Goal: Transaction & Acquisition: Download file/media

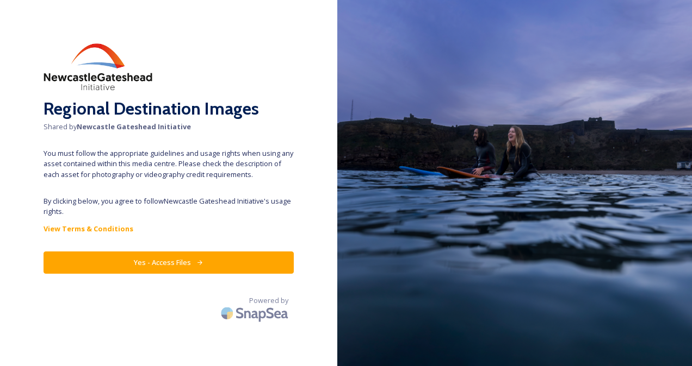
click at [188, 266] on button "Yes - Access Files" at bounding box center [168, 263] width 250 height 22
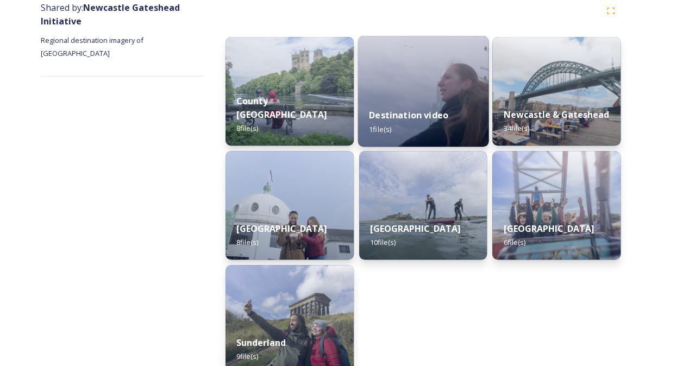
scroll to position [156, 0]
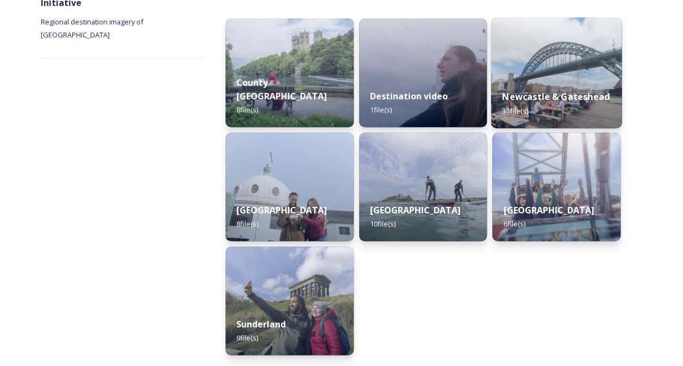
click at [563, 71] on img at bounding box center [557, 72] width 130 height 111
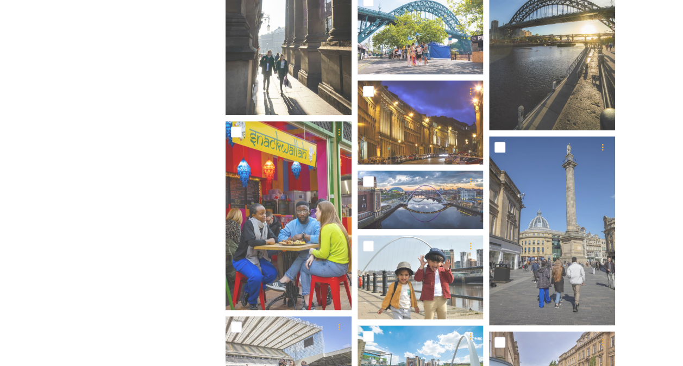
scroll to position [438, 0]
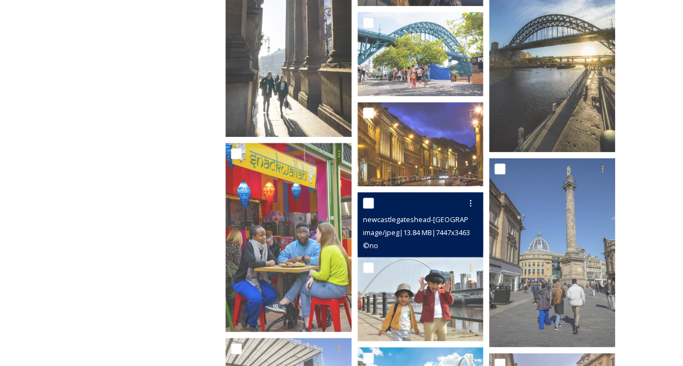
click at [395, 231] on span "image/jpeg | 13.84 MB | 7447 x 3463" at bounding box center [416, 233] width 107 height 10
click at [414, 211] on div at bounding box center [422, 204] width 118 height 20
drag, startPoint x: 414, startPoint y: 211, endPoint x: 371, endPoint y: 202, distance: 44.5
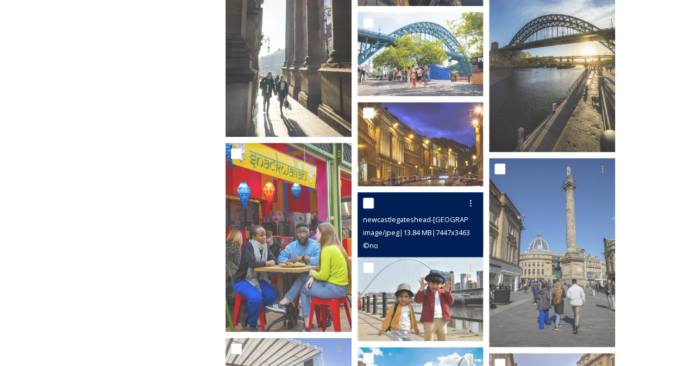
click at [371, 202] on input "checkbox" at bounding box center [368, 203] width 11 height 11
checkbox input "true"
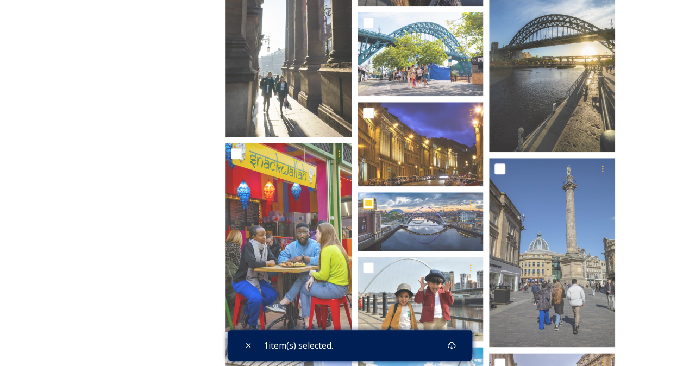
click at [314, 344] on span "1 item(s) selected." at bounding box center [299, 345] width 70 height 13
click at [456, 344] on icon at bounding box center [451, 345] width 9 height 9
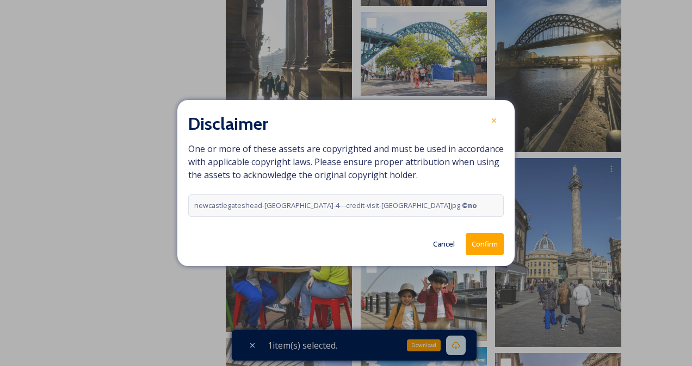
click at [482, 241] on button "Confirm" at bounding box center [484, 244] width 38 height 22
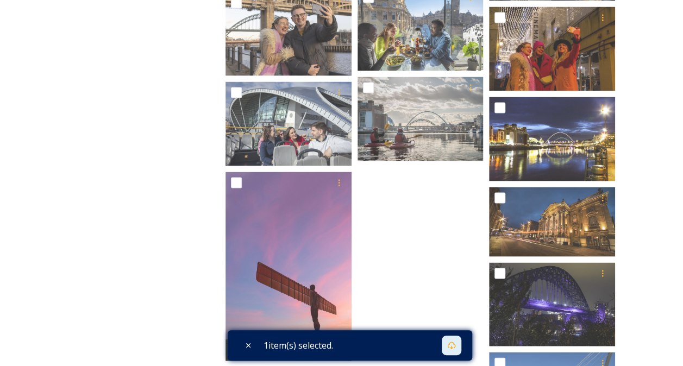
scroll to position [982, 0]
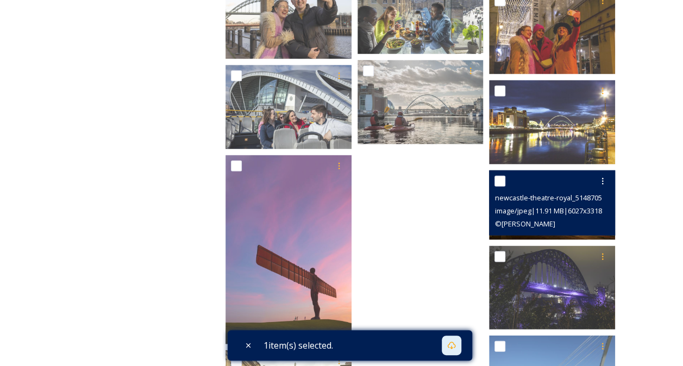
click at [529, 225] on span "© [PERSON_NAME]" at bounding box center [525, 224] width 60 height 10
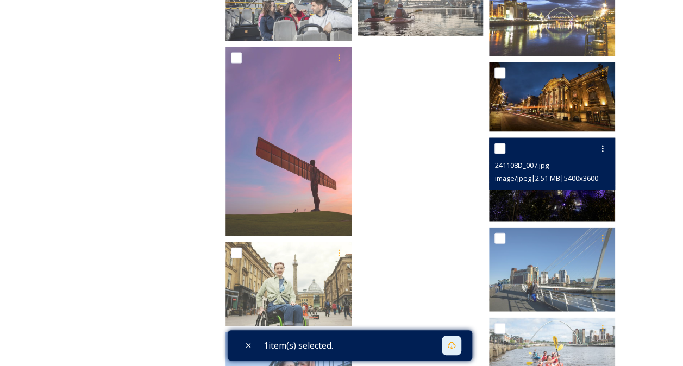
scroll to position [1091, 0]
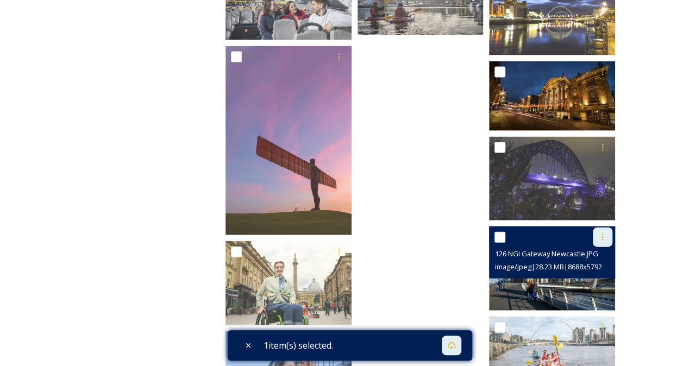
click at [604, 237] on icon at bounding box center [603, 237] width 9 height 9
click at [594, 261] on span "View File" at bounding box center [588, 261] width 28 height 10
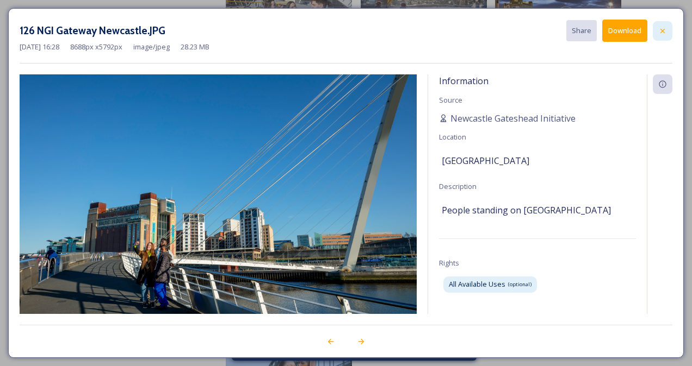
click at [666, 28] on icon at bounding box center [662, 31] width 9 height 9
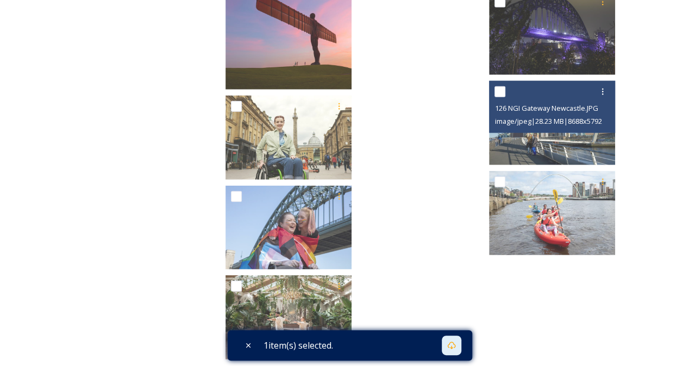
scroll to position [1254, 0]
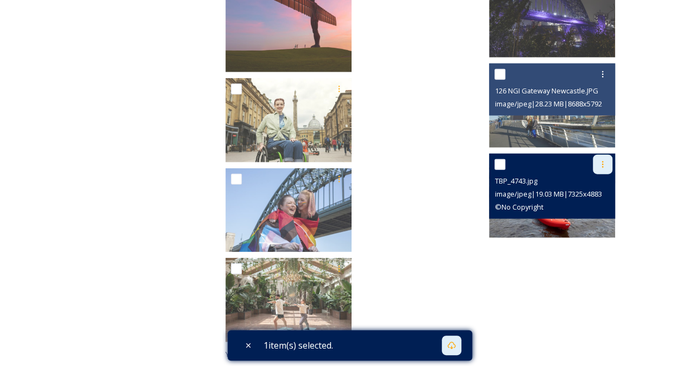
click at [600, 163] on icon at bounding box center [603, 164] width 9 height 9
click at [599, 189] on span "View File" at bounding box center [588, 188] width 28 height 10
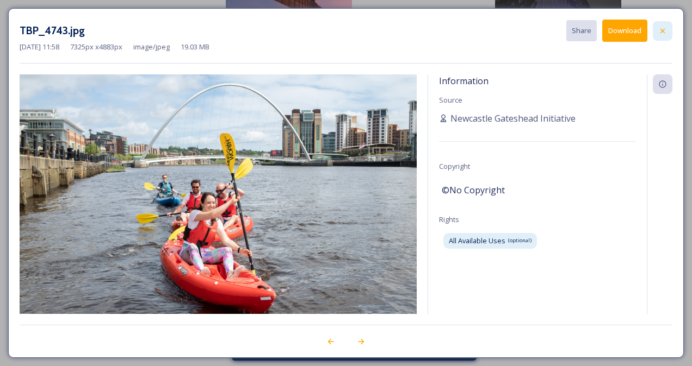
click at [668, 27] on div at bounding box center [662, 31] width 20 height 20
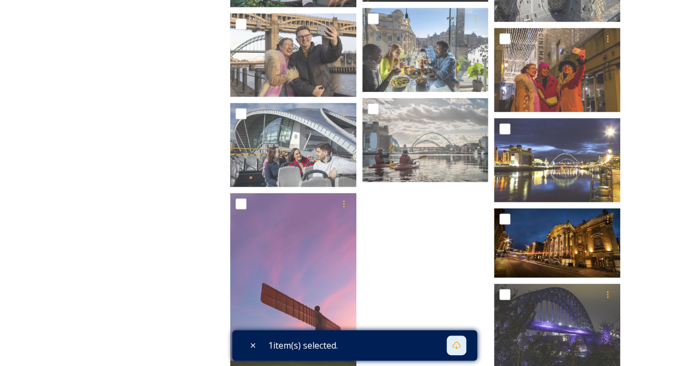
scroll to position [928, 0]
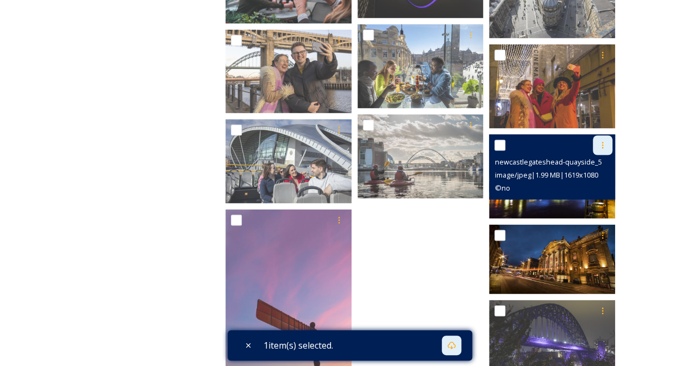
click at [602, 144] on icon at bounding box center [603, 145] width 9 height 9
click at [596, 166] on span "View File" at bounding box center [588, 169] width 28 height 10
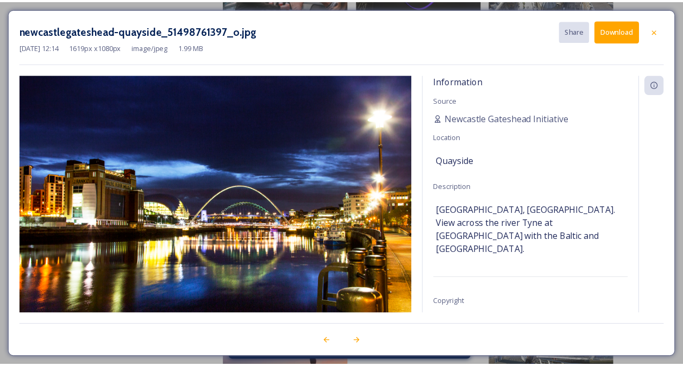
scroll to position [54, 0]
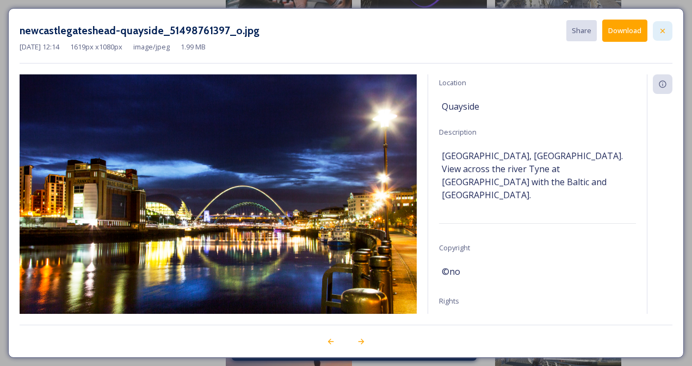
click at [667, 27] on icon at bounding box center [662, 31] width 9 height 9
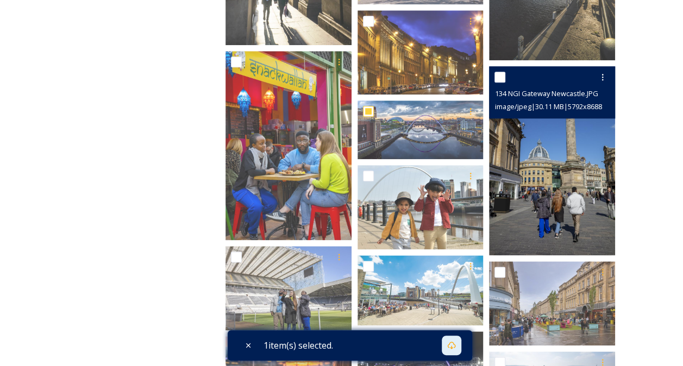
scroll to position [493, 0]
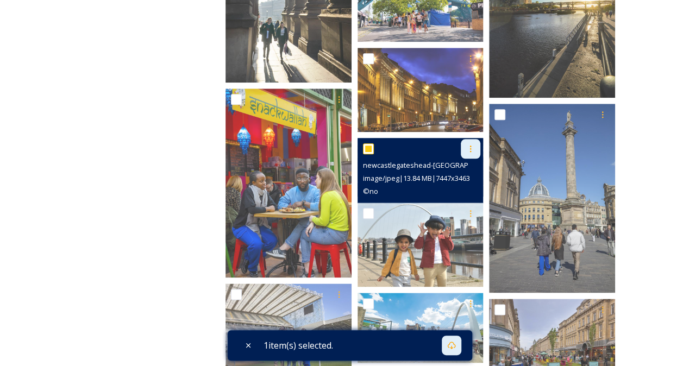
click at [475, 150] on icon at bounding box center [471, 149] width 9 height 9
click at [468, 173] on span "View File" at bounding box center [456, 172] width 28 height 10
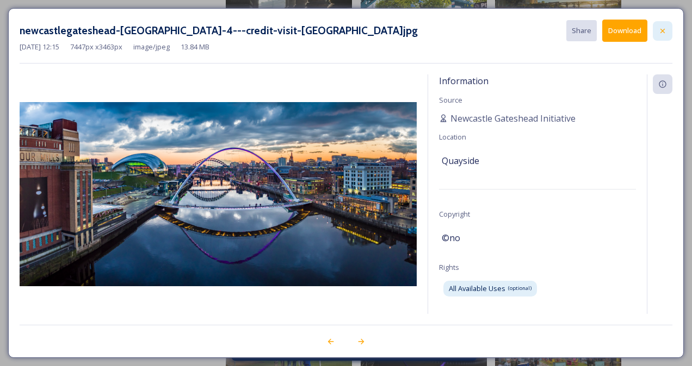
click at [666, 27] on icon at bounding box center [662, 31] width 9 height 9
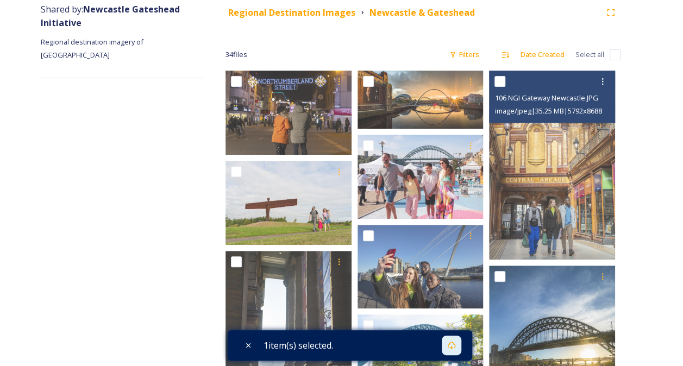
scroll to position [112, 0]
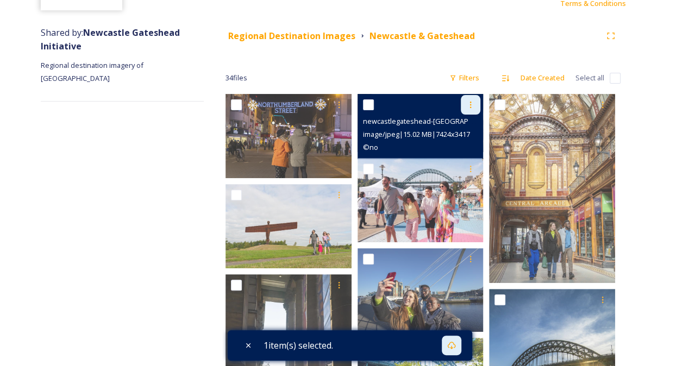
click at [474, 107] on icon at bounding box center [471, 105] width 9 height 9
drag, startPoint x: 465, startPoint y: 144, endPoint x: 471, endPoint y: 130, distance: 14.9
click at [471, 130] on div "View File Download" at bounding box center [458, 138] width 45 height 43
click at [471, 130] on div "View File" at bounding box center [458, 128] width 44 height 21
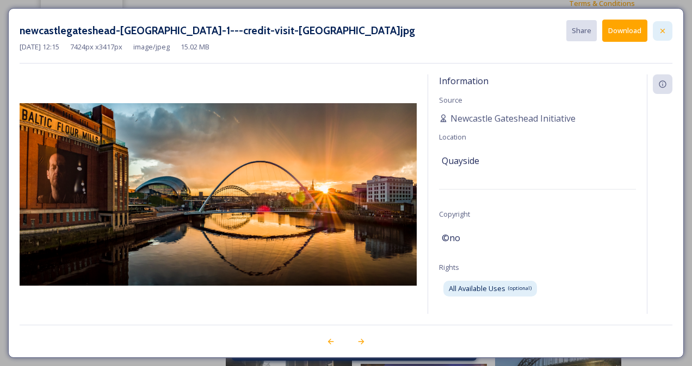
click at [666, 34] on icon at bounding box center [662, 31] width 9 height 9
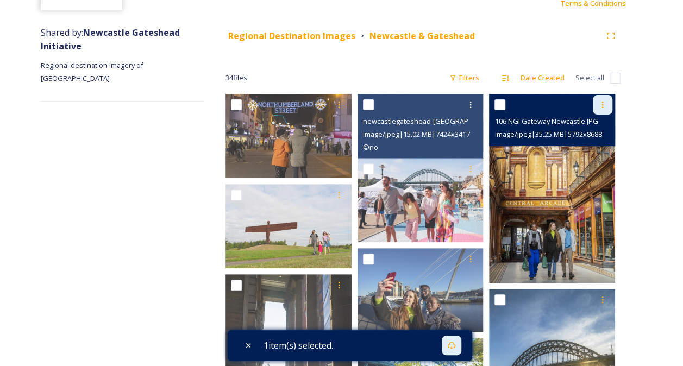
click at [609, 107] on div at bounding box center [603, 105] width 20 height 20
click at [592, 128] on span "View File" at bounding box center [588, 128] width 28 height 10
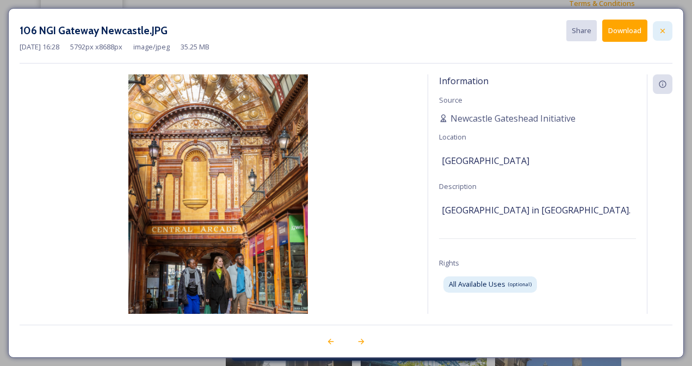
click at [666, 37] on div at bounding box center [662, 31] width 20 height 20
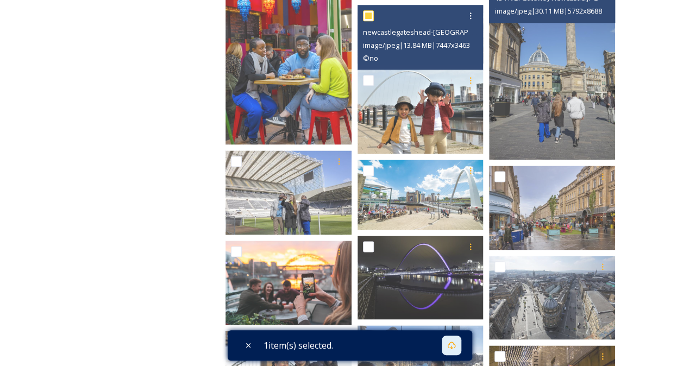
scroll to position [601, 0]
